Goal: Browse casually: Explore the website without a specific task or goal

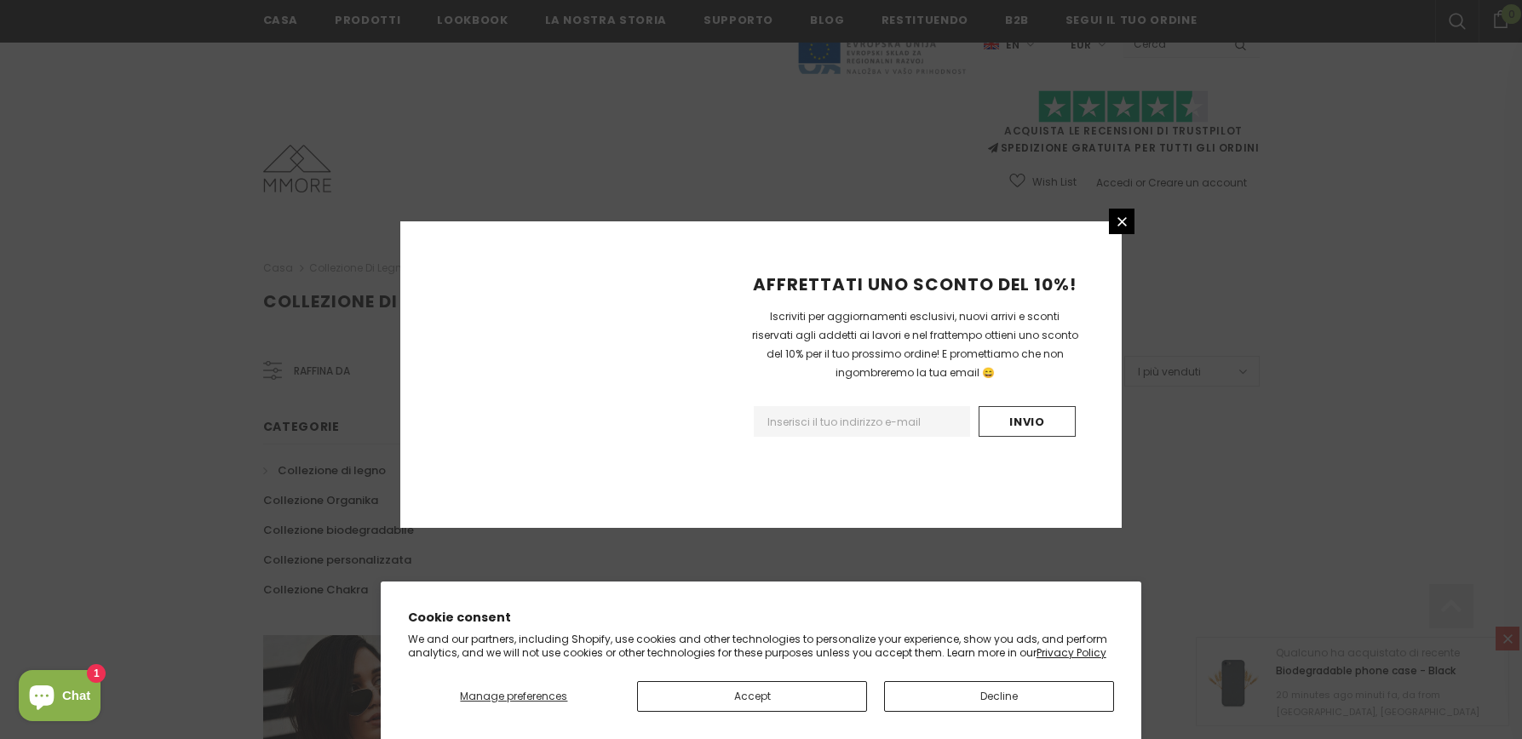
scroll to position [1007, 0]
